Goal: Information Seeking & Learning: Learn about a topic

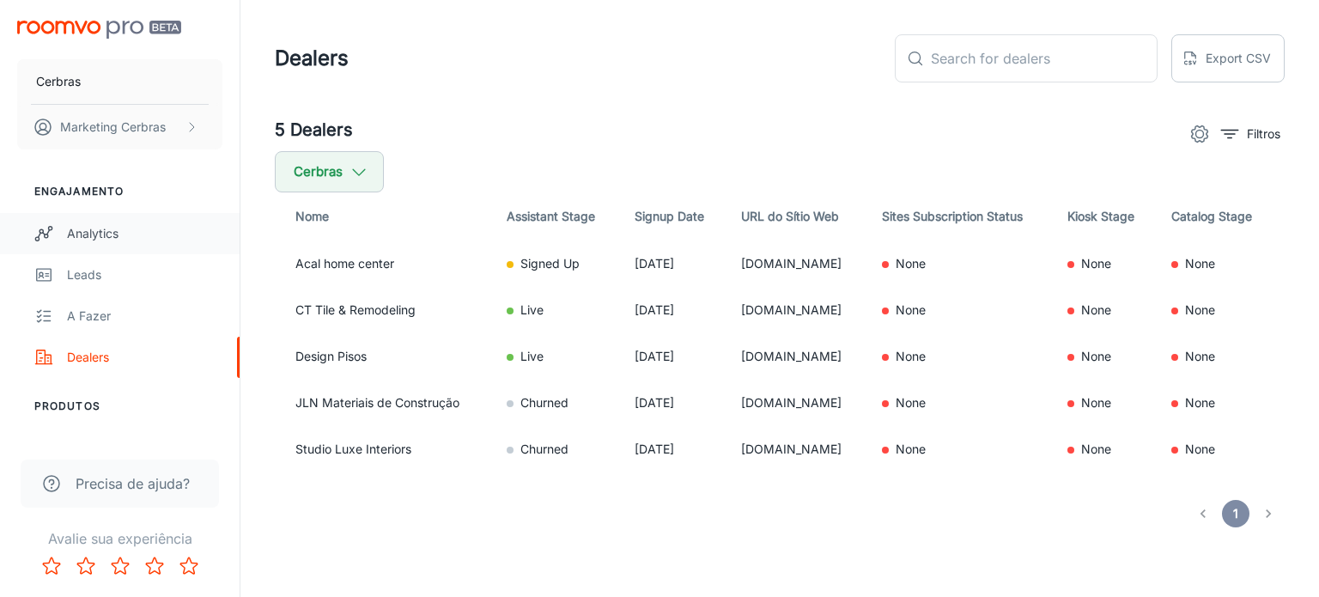
click at [89, 241] on div "Analytics" at bounding box center [144, 233] width 155 height 19
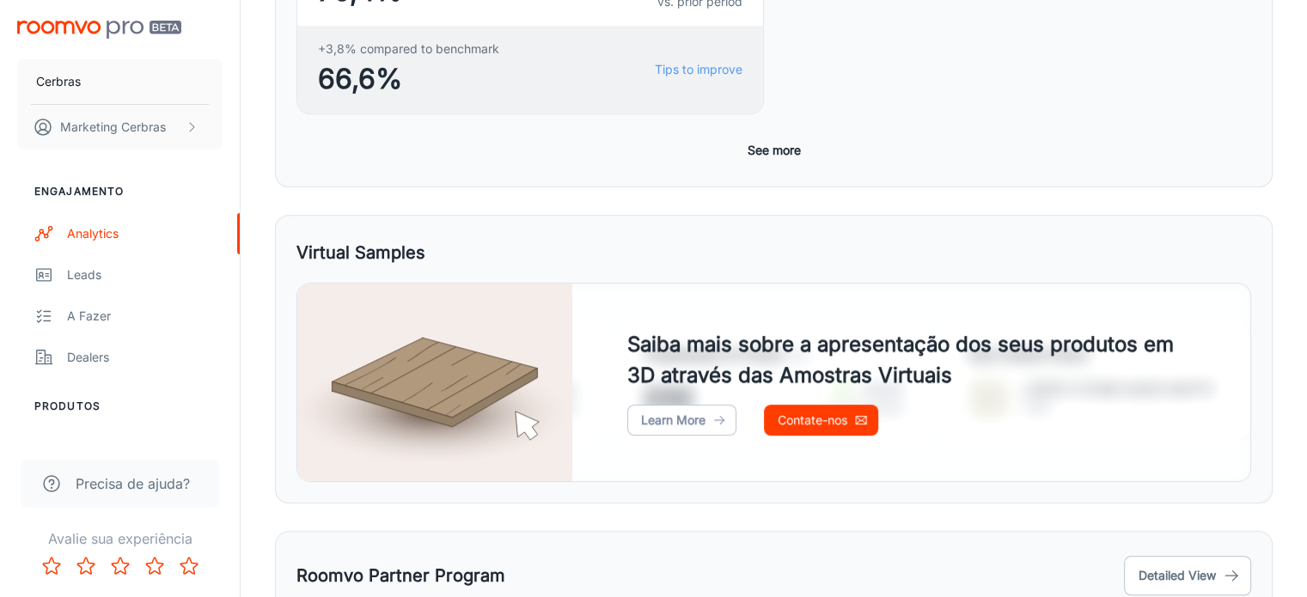
scroll to position [935, 0]
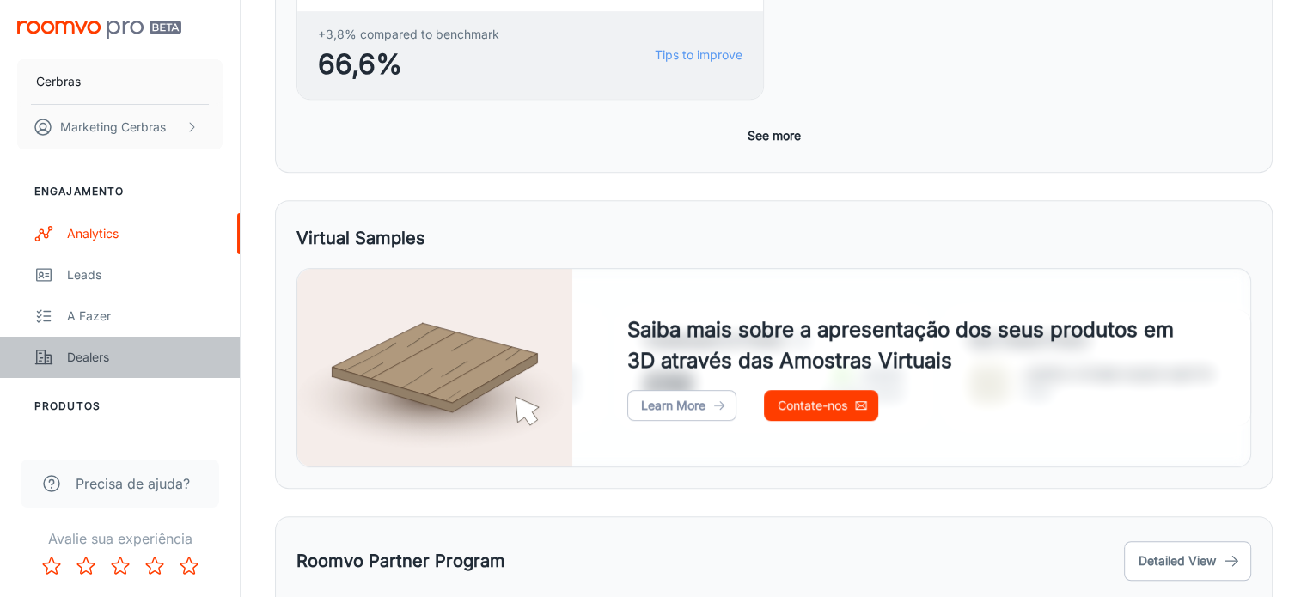
click at [106, 365] on div "Dealers" at bounding box center [144, 357] width 155 height 19
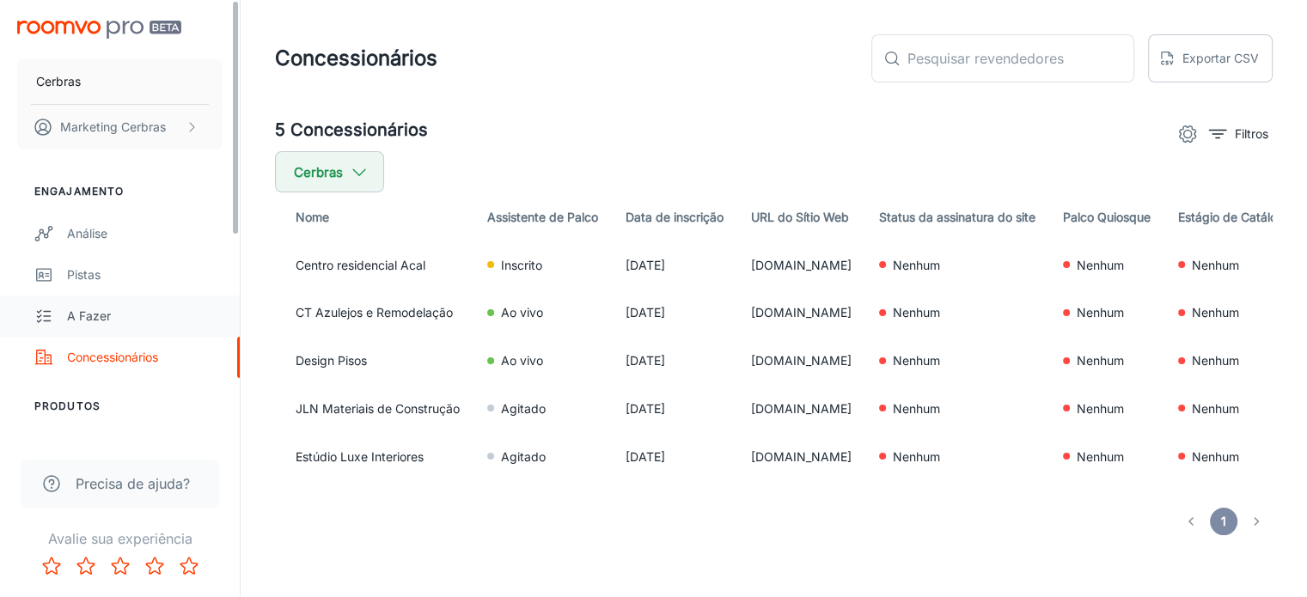
click at [93, 307] on div "A fazer" at bounding box center [144, 316] width 155 height 19
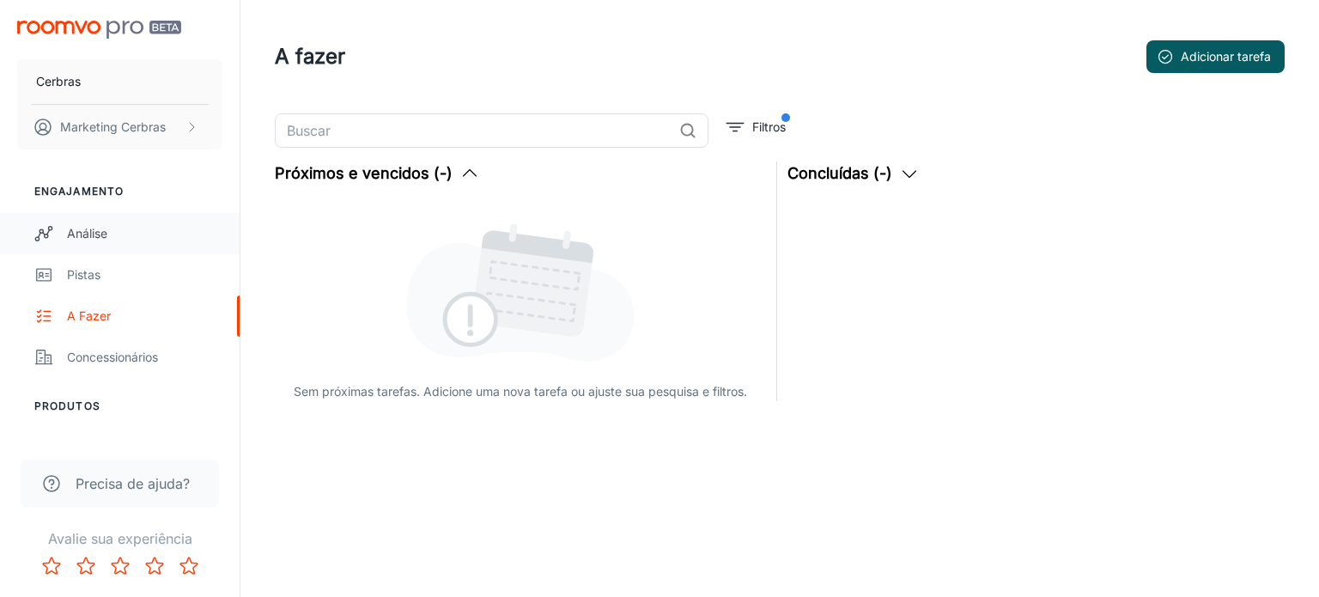
click at [99, 218] on link "Análise" at bounding box center [120, 233] width 240 height 41
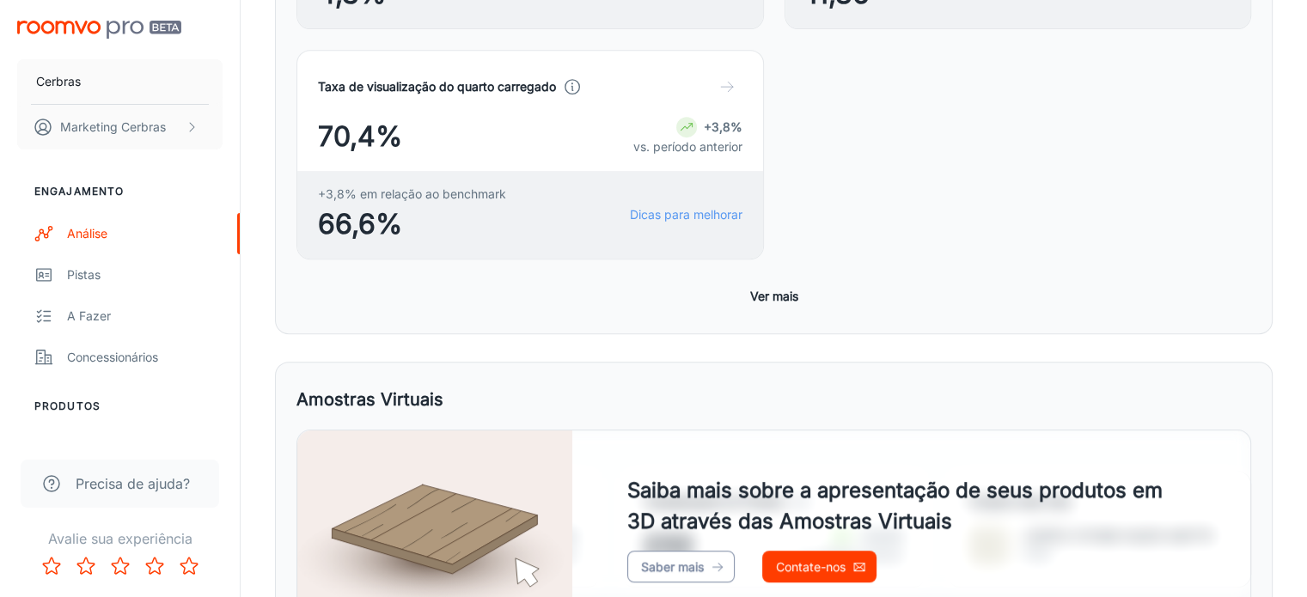
scroll to position [766, 0]
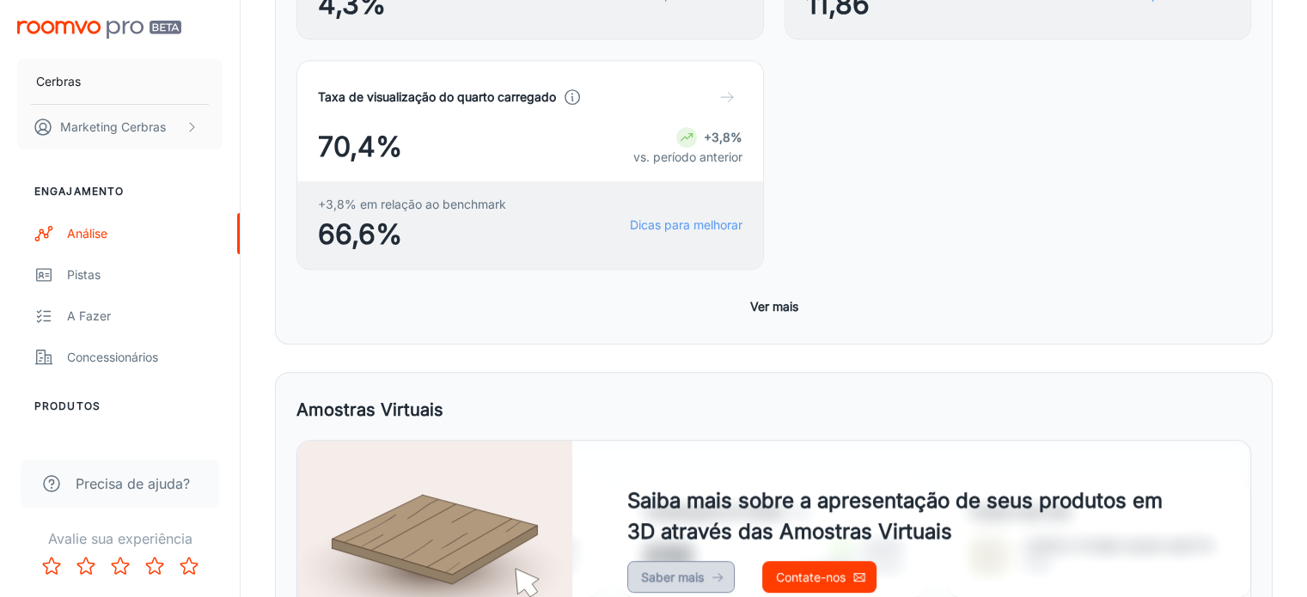
click at [714, 570] on icon at bounding box center [717, 577] width 14 height 14
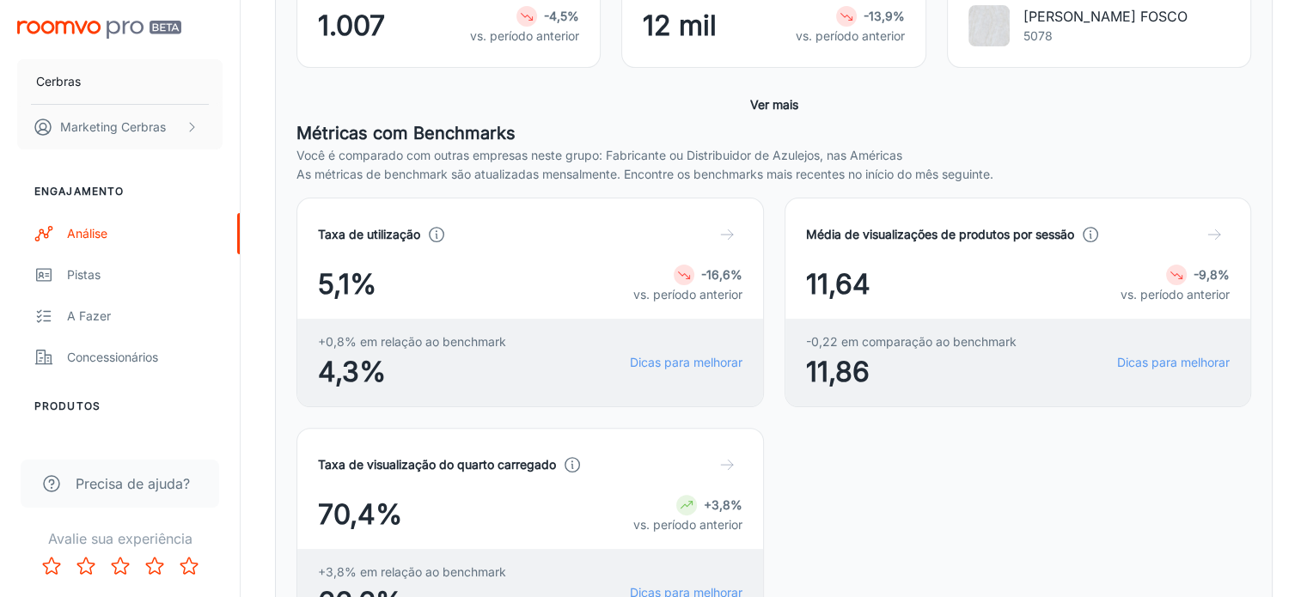
scroll to position [423, 0]
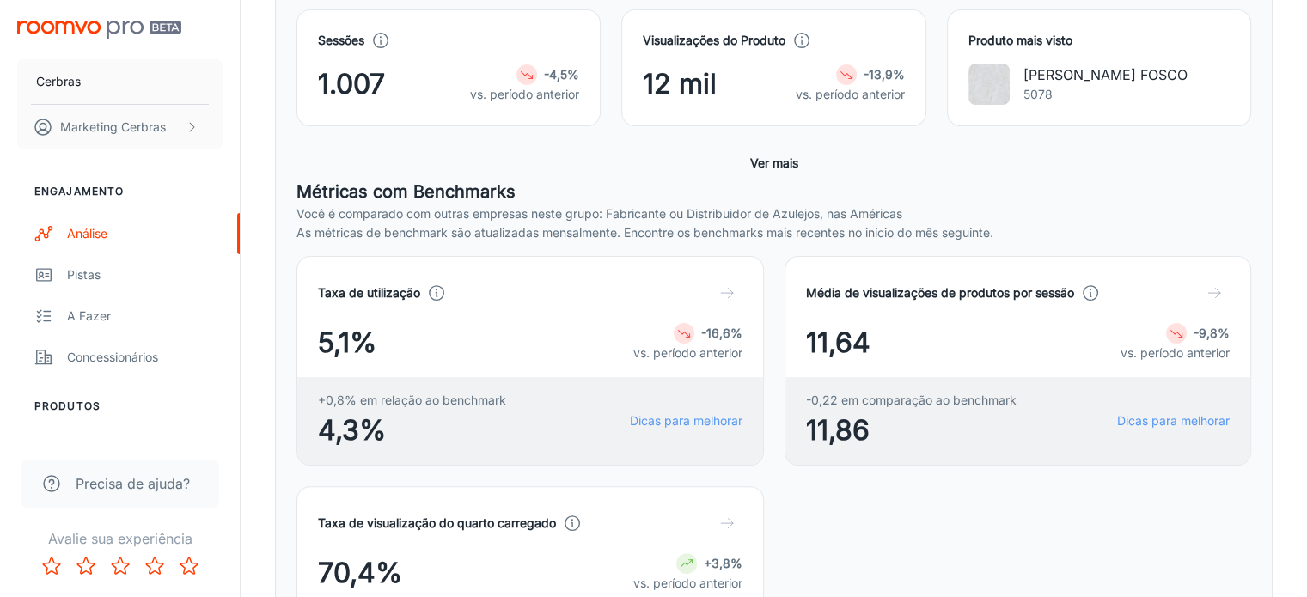
scroll to position [337, 0]
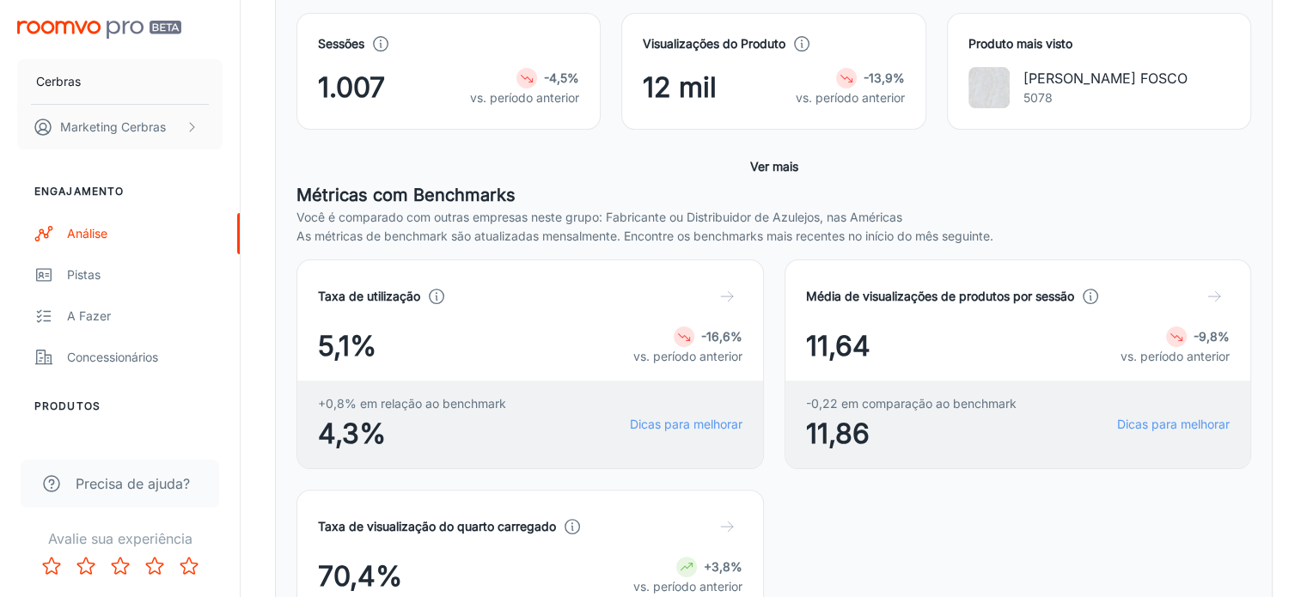
click at [728, 297] on polyline "button" at bounding box center [730, 296] width 5 height 9
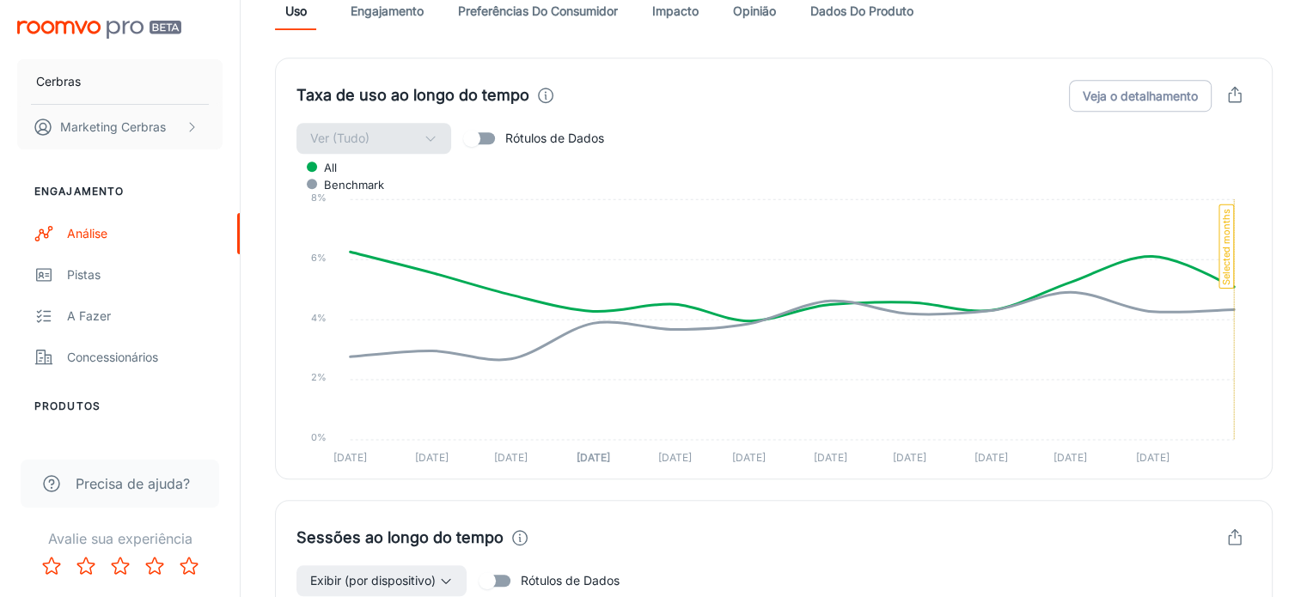
scroll to position [1380, 0]
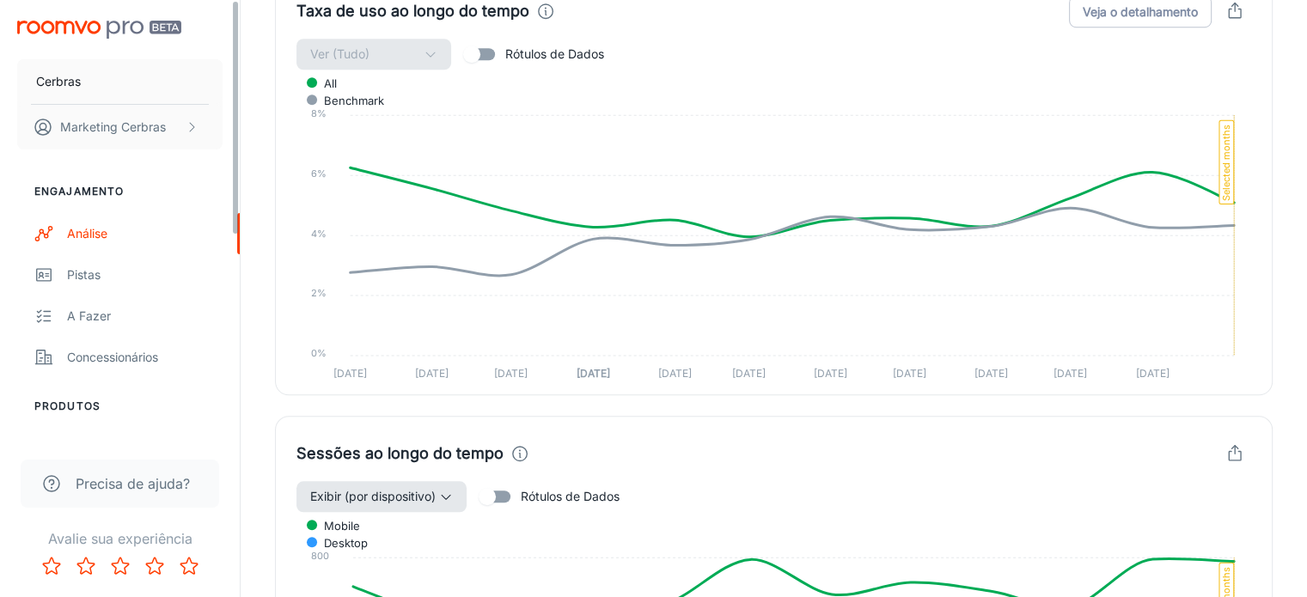
click at [338, 489] on font "Exibir (por dispositivo)" at bounding box center [372, 496] width 125 height 15
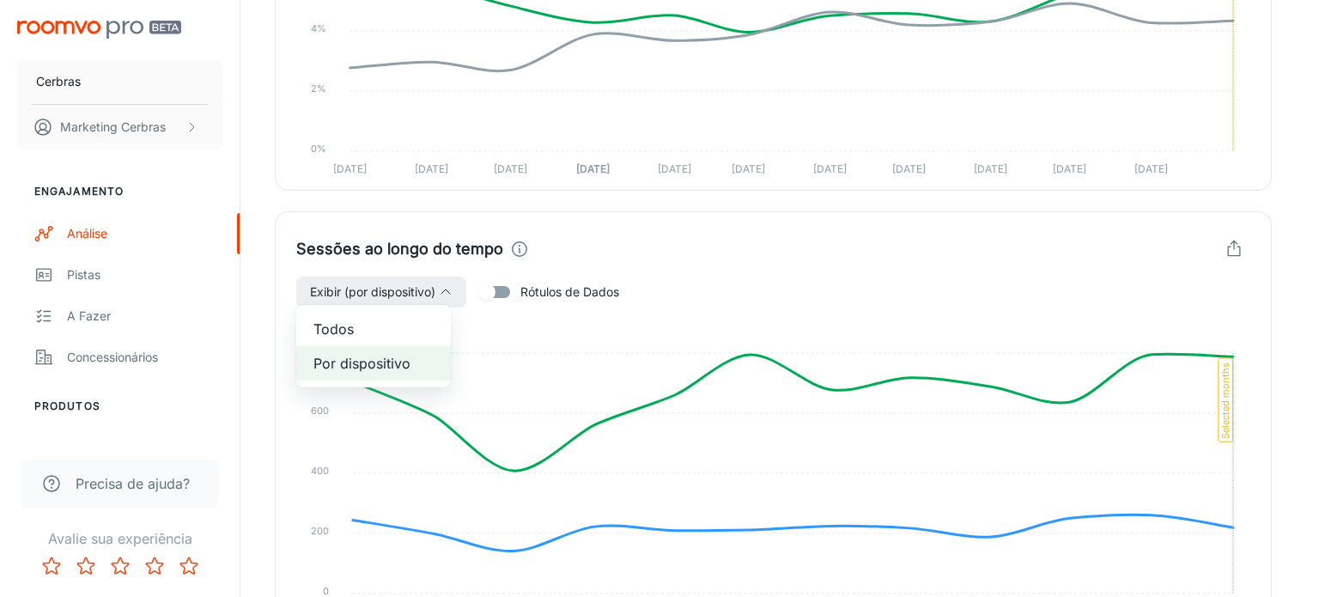
click at [354, 336] on span "Todos" at bounding box center [374, 329] width 120 height 21
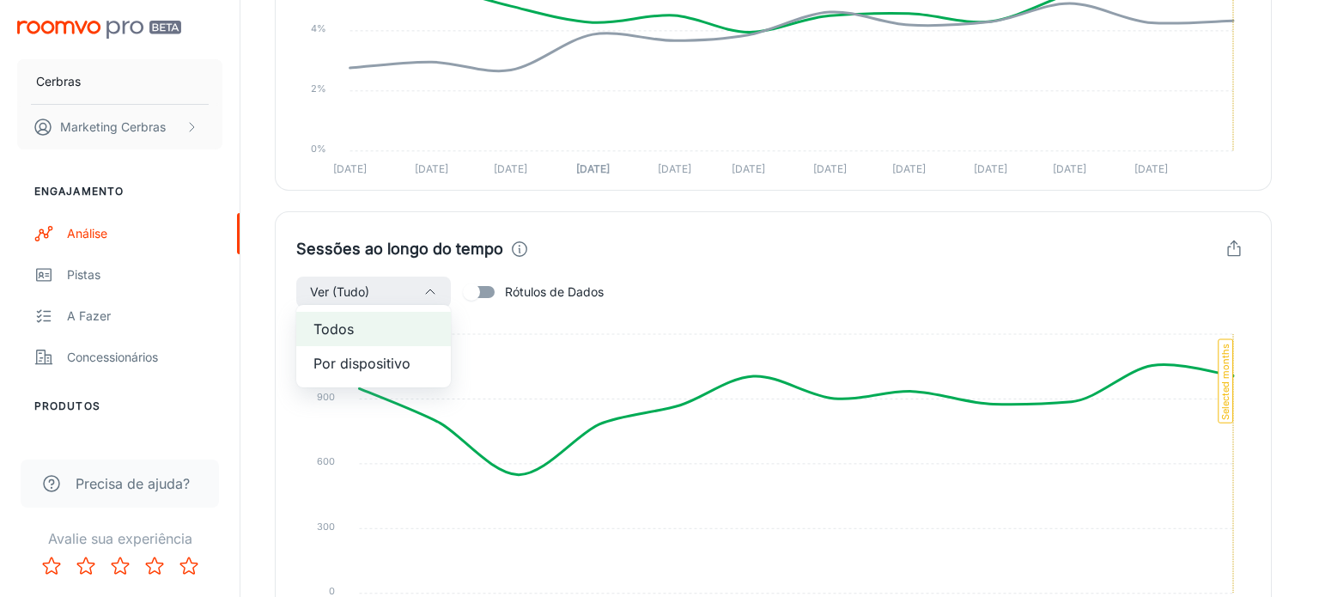
click at [1082, 394] on div at bounding box center [659, 298] width 1319 height 597
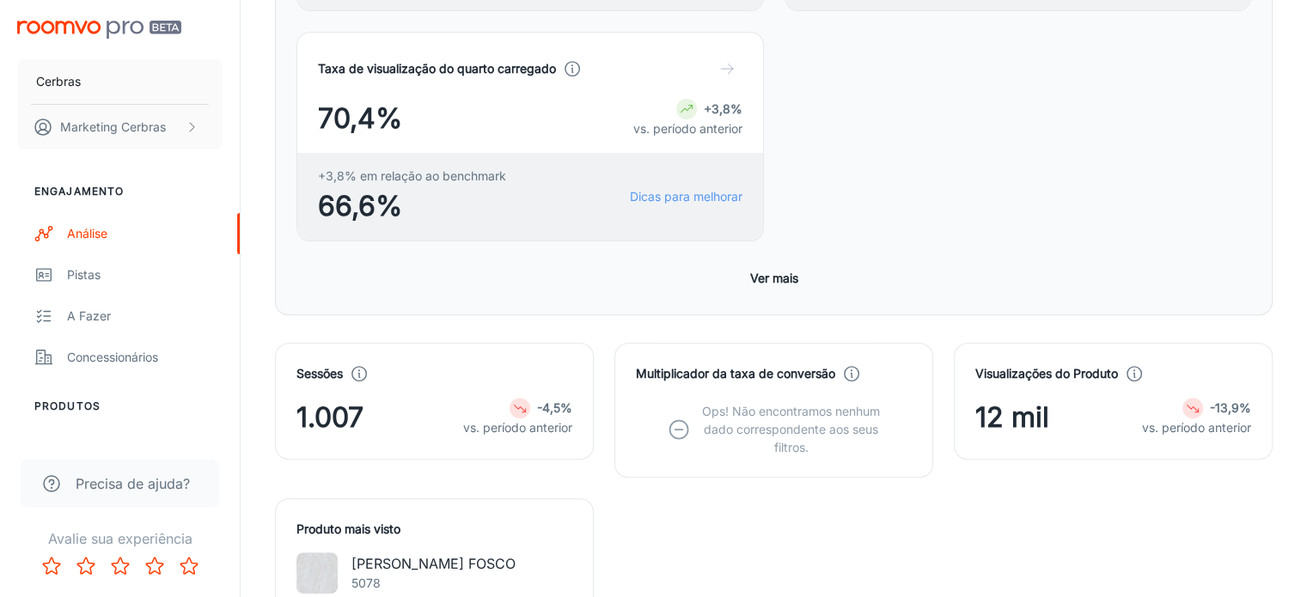
scroll to position [568, 0]
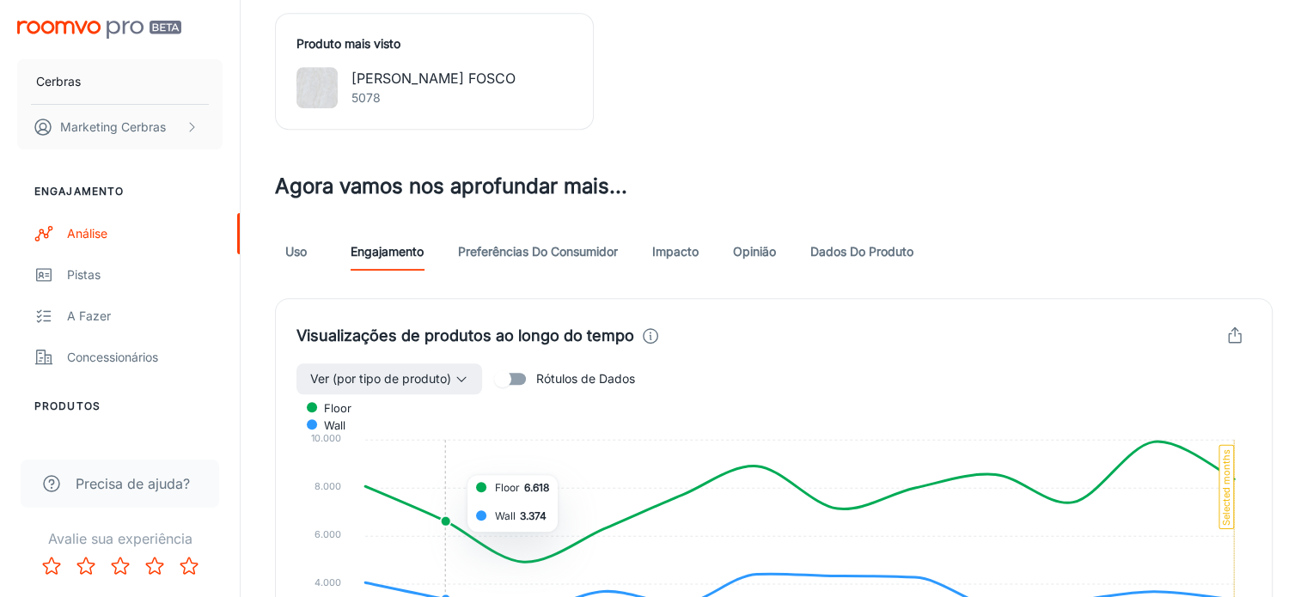
scroll to position [1031, 0]
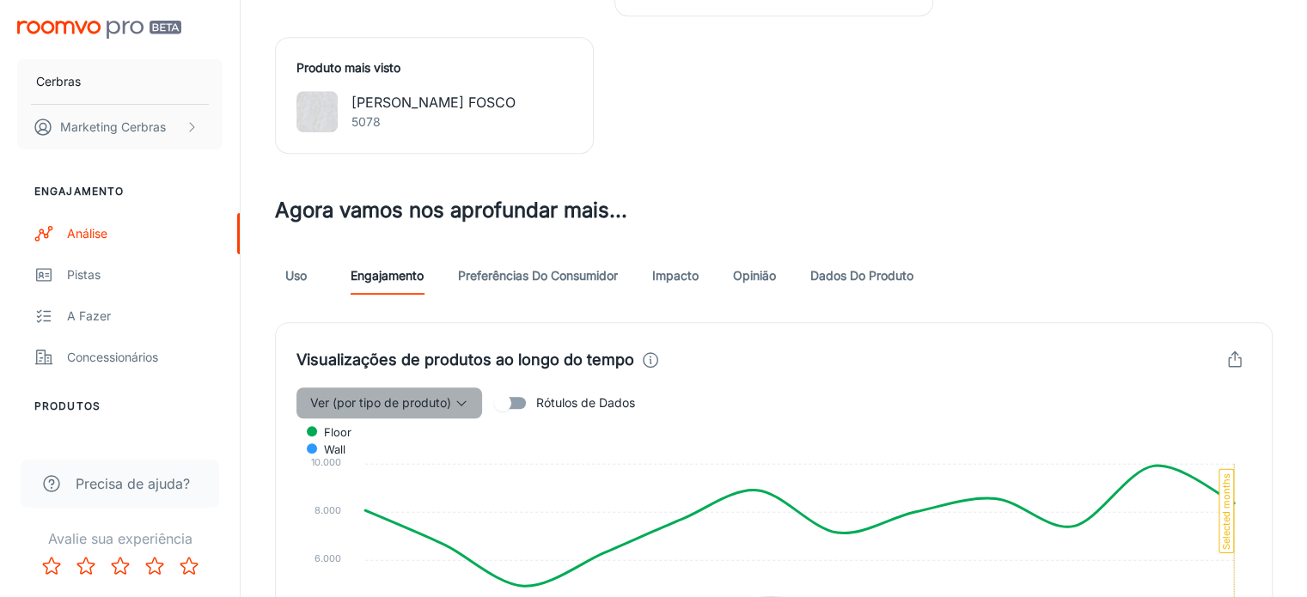
click at [405, 387] on button "Ver (por tipo de produto)" at bounding box center [389, 402] width 186 height 31
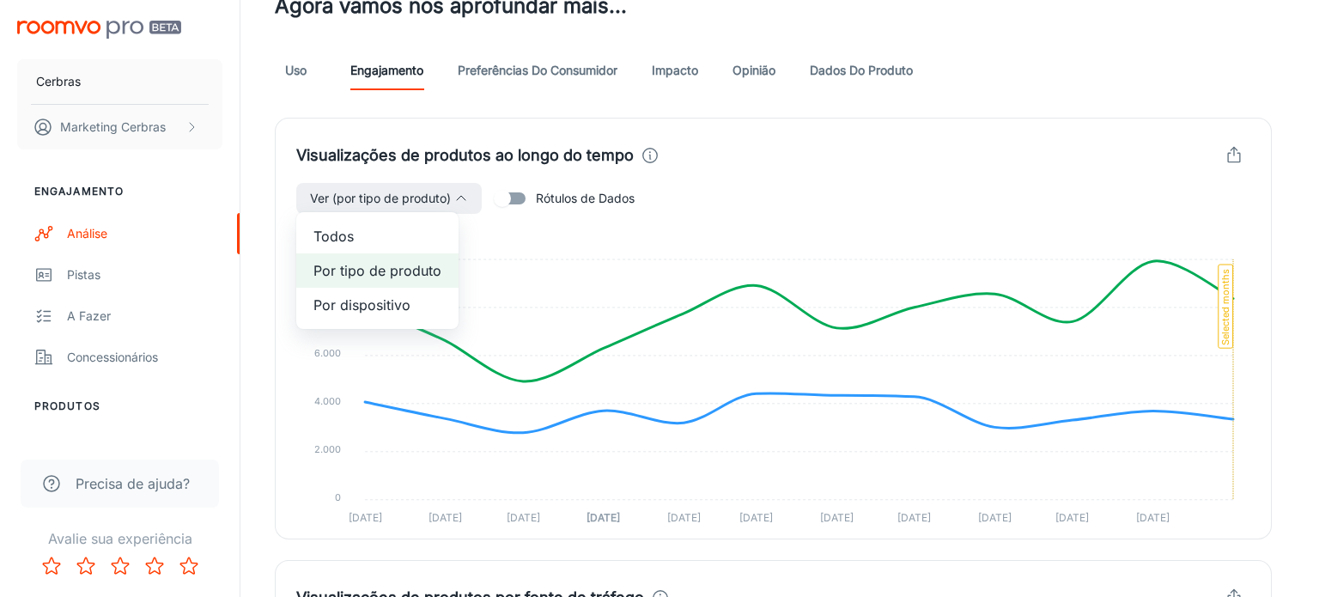
click at [376, 242] on span "Todos" at bounding box center [378, 236] width 128 height 21
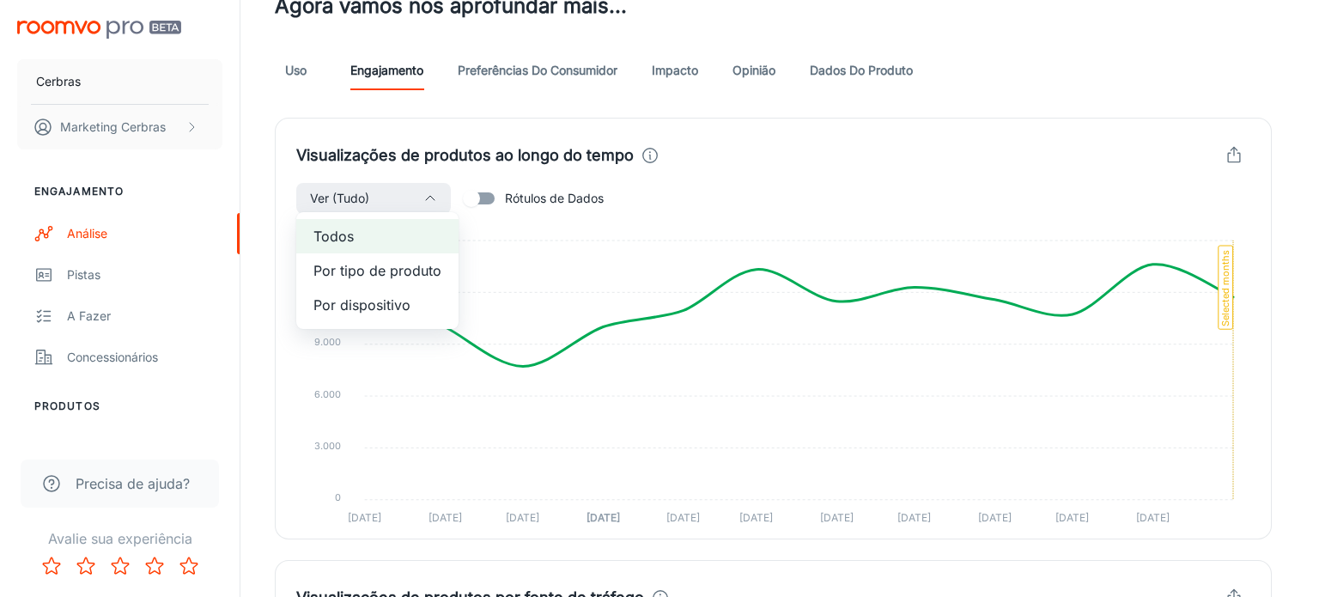
click at [1161, 315] on div at bounding box center [659, 298] width 1319 height 597
